Goal: Find specific page/section: Find specific page/section

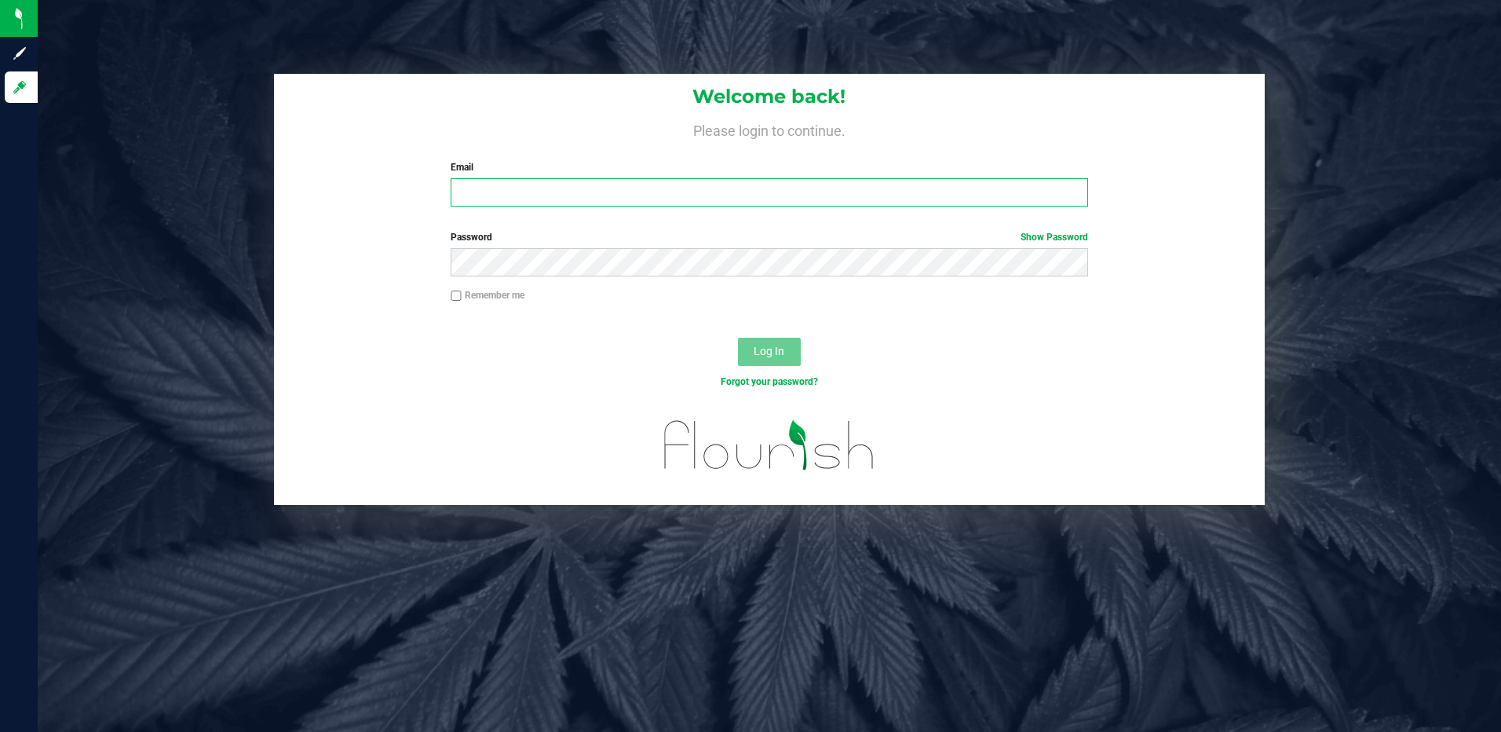
click at [500, 195] on input "Email" at bounding box center [770, 192] width 638 height 28
type input "slewandowski@liveparallel.com"
click at [738, 338] on button "Log In" at bounding box center [769, 352] width 63 height 28
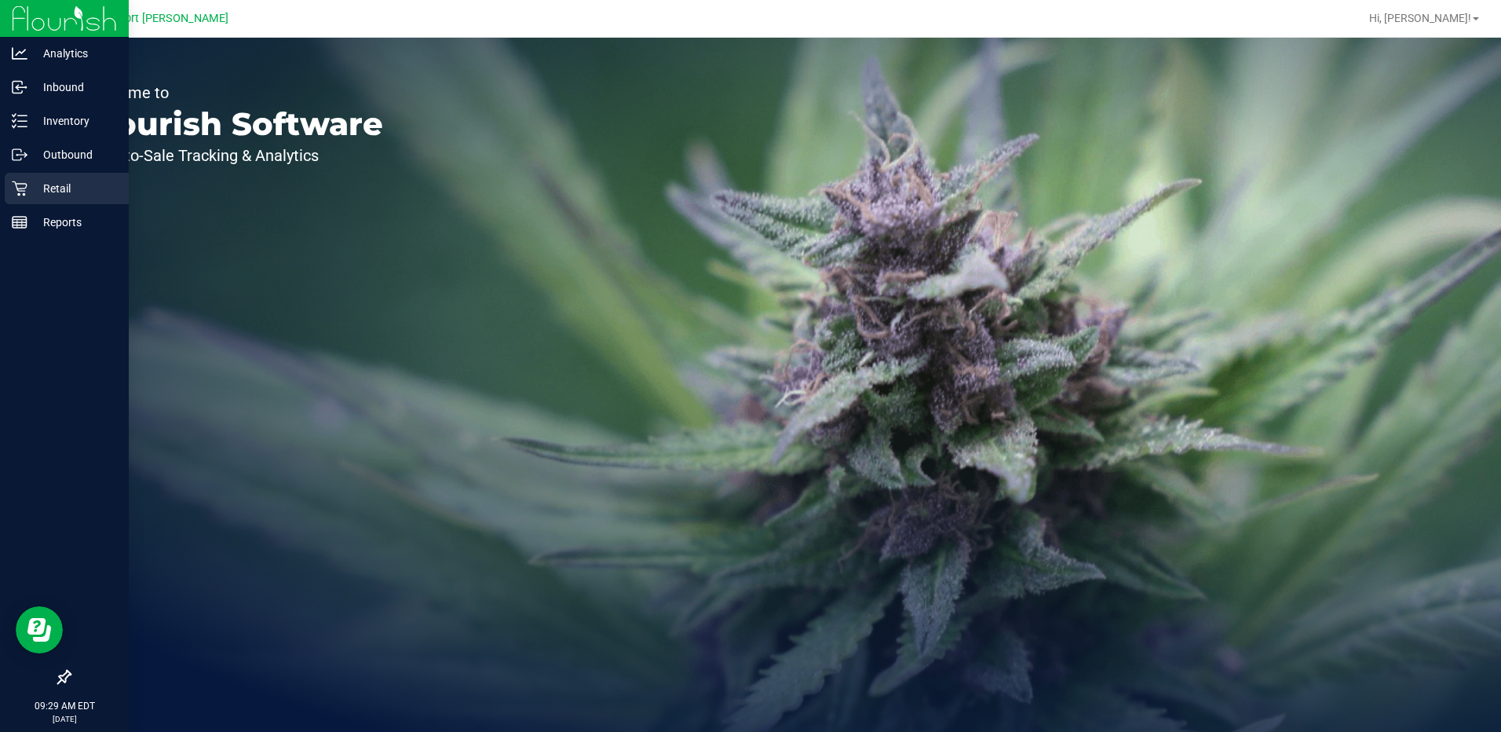
click at [63, 187] on p "Retail" at bounding box center [74, 188] width 94 height 19
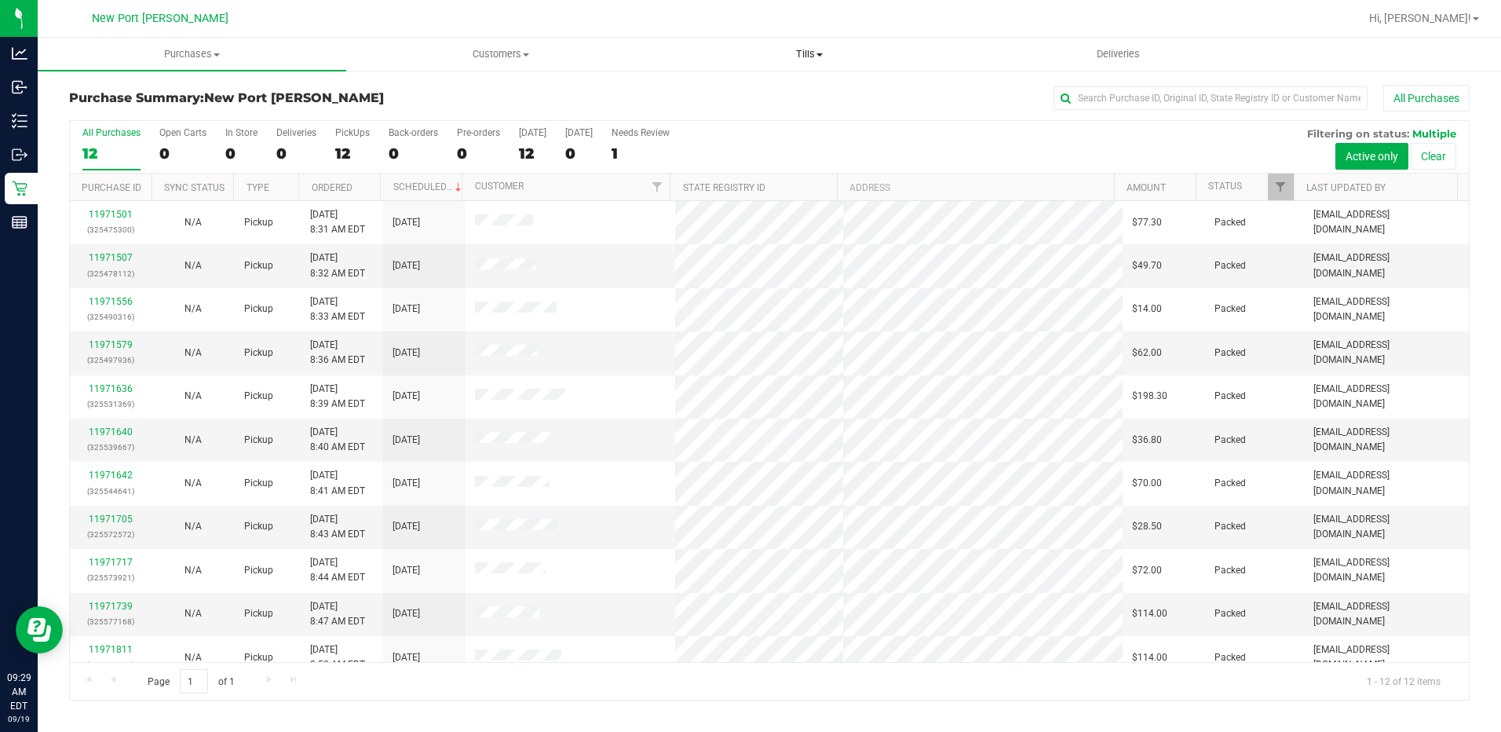
click at [819, 55] on span at bounding box center [820, 54] width 6 height 3
click at [751, 99] on span "Manage tills" at bounding box center [709, 94] width 106 height 13
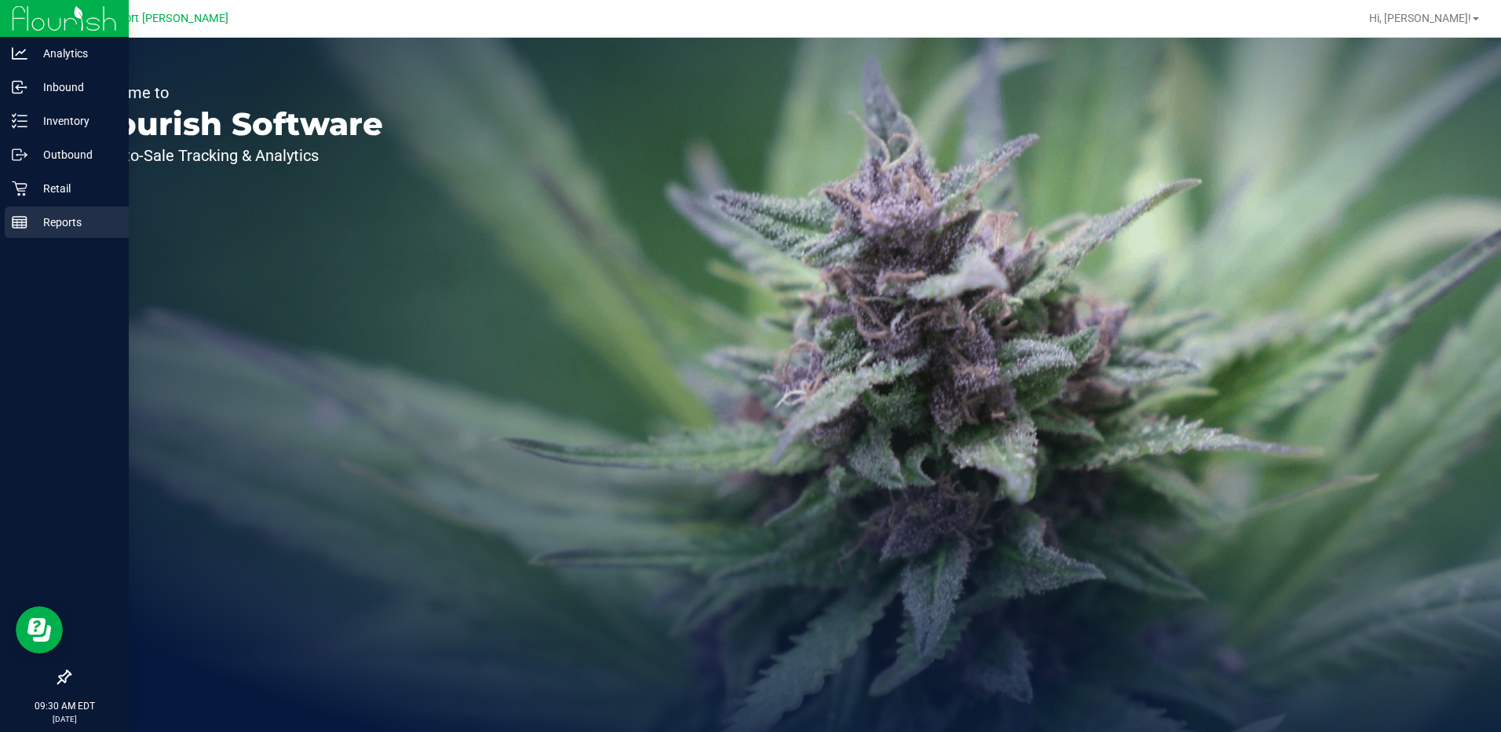
click at [65, 218] on p "Reports" at bounding box center [74, 222] width 94 height 19
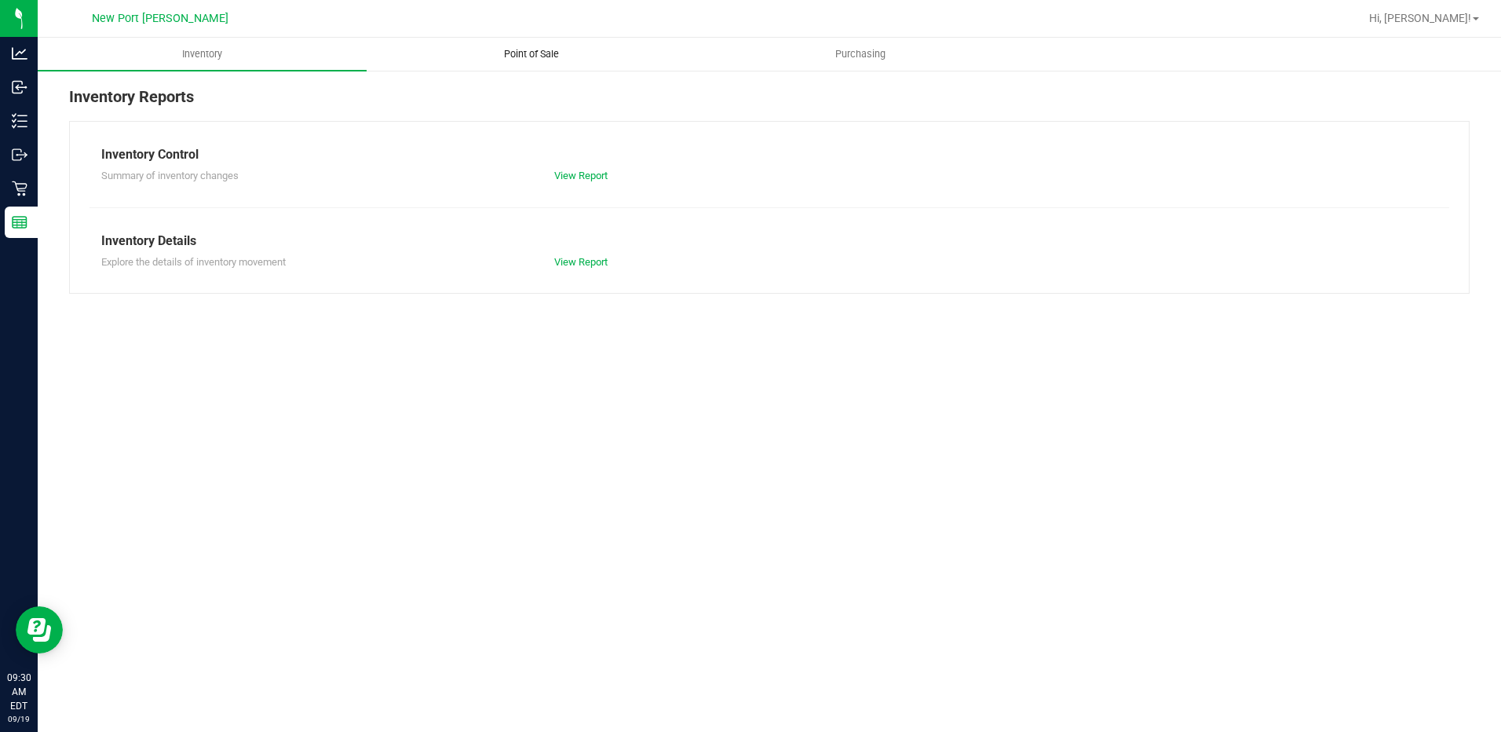
click at [521, 49] on span "Point of Sale" at bounding box center [531, 54] width 97 height 14
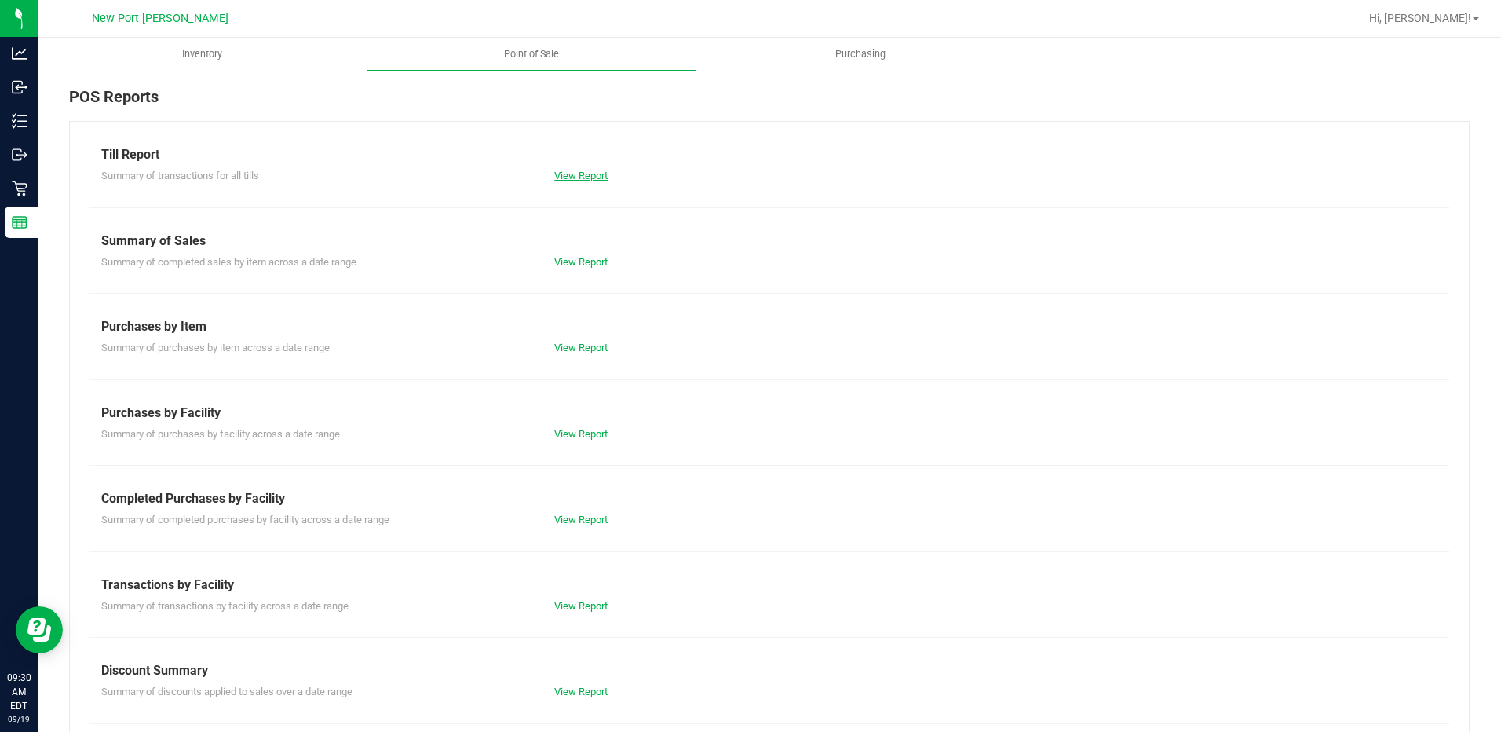
click at [566, 176] on link "View Report" at bounding box center [580, 176] width 53 height 12
